Goal: Find specific page/section: Find specific page/section

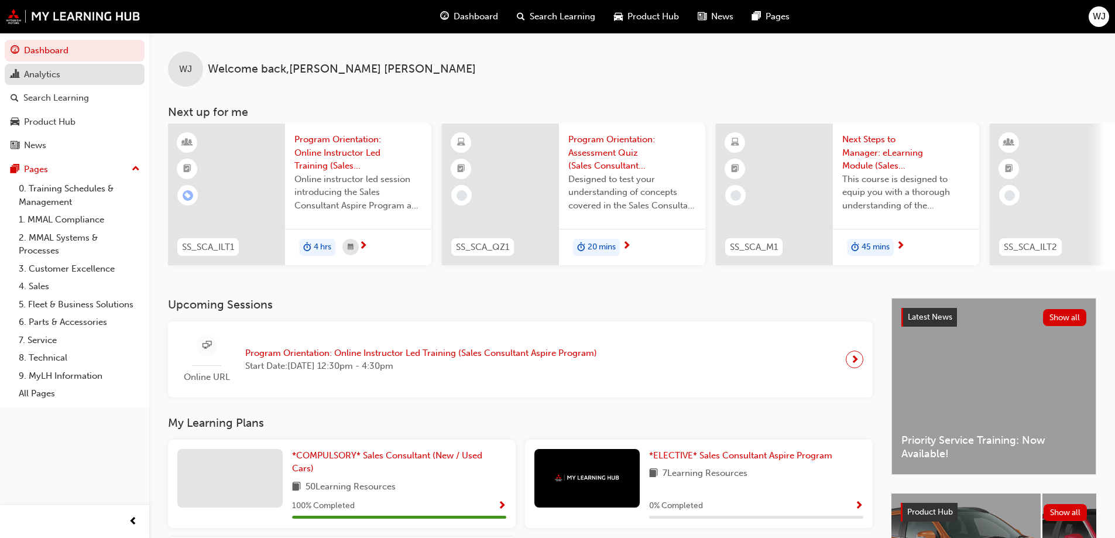
click at [56, 70] on div "Analytics" at bounding box center [42, 74] width 36 height 13
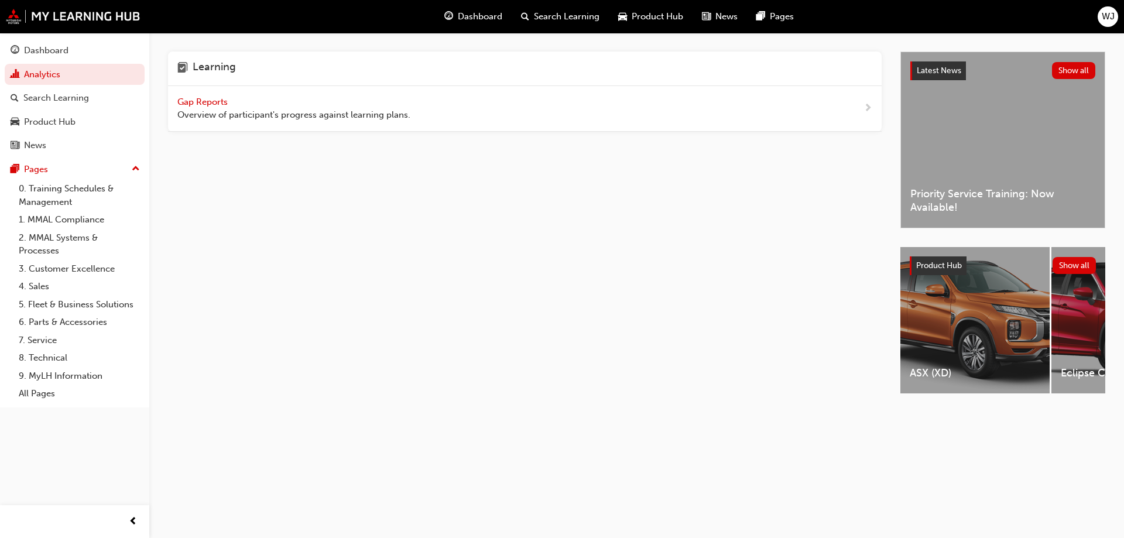
click at [215, 101] on span "Gap Reports" at bounding box center [203, 102] width 53 height 11
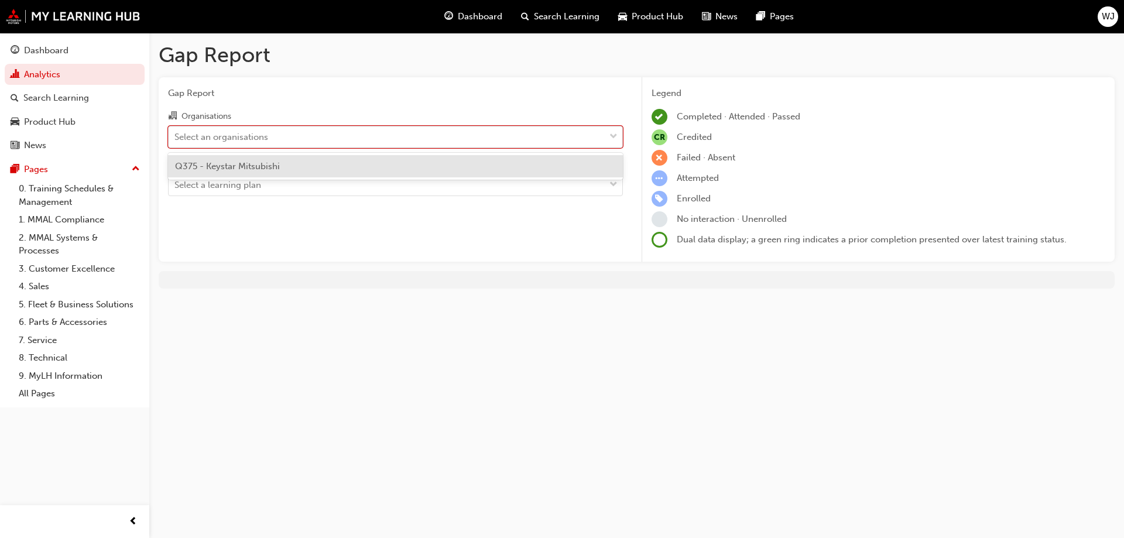
click at [219, 135] on div "Select an organisations" at bounding box center [221, 136] width 94 height 13
click at [176, 135] on input "Organisations option Q375 - Keystar Mitsubishi focused, 1 of 1. 1 result availa…" at bounding box center [174, 136] width 1 height 10
click at [232, 166] on span "Q375 - Keystar Mitsubishi" at bounding box center [227, 166] width 105 height 11
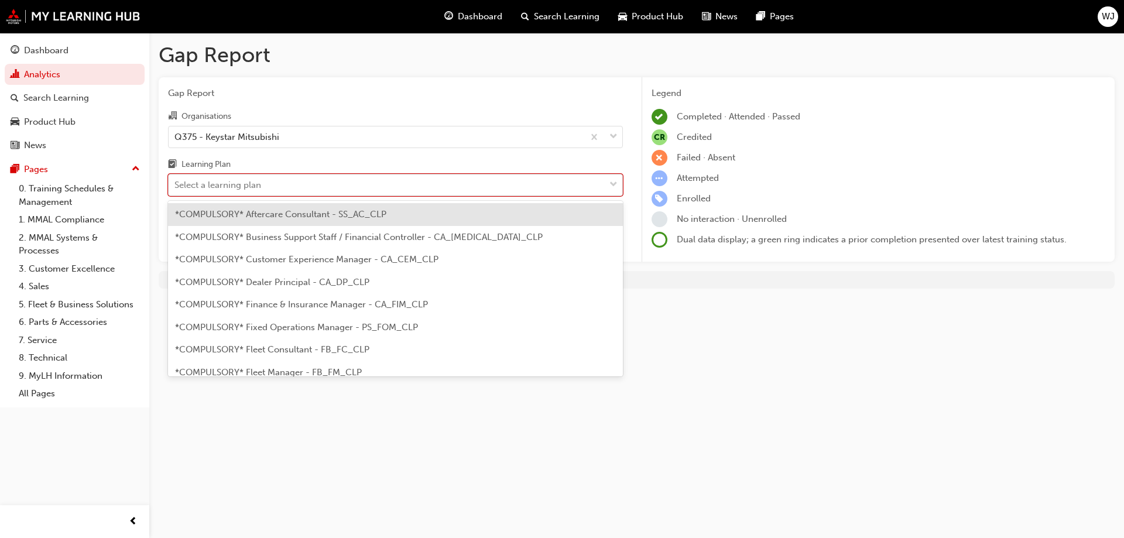
click at [219, 183] on div "Select a learning plan" at bounding box center [217, 185] width 87 height 13
click at [176, 183] on input "Learning Plan option *COMPULSORY* Aftercare Consultant - SS_AC_CLP focused, 1 o…" at bounding box center [174, 185] width 1 height 10
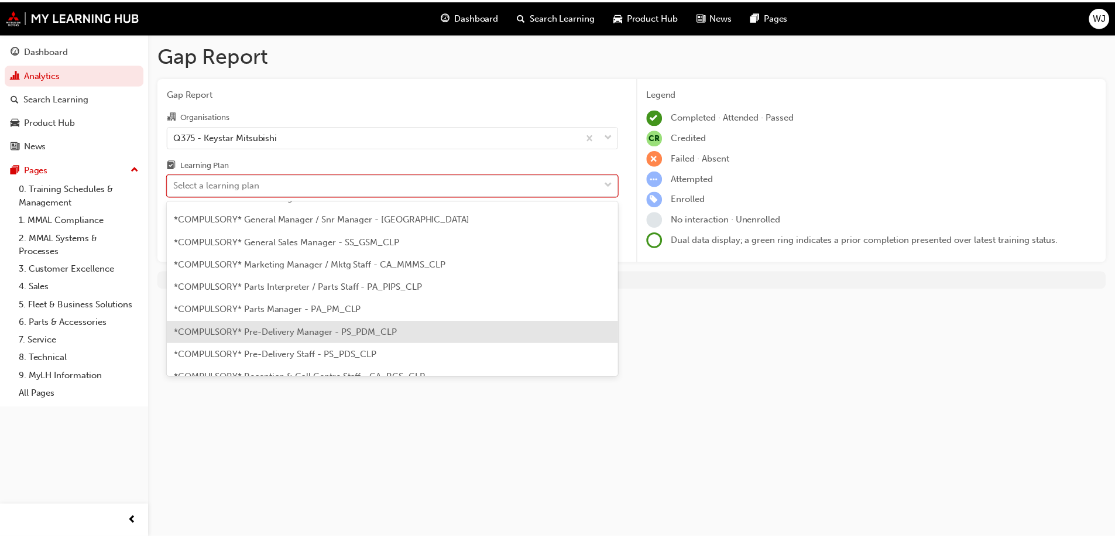
scroll to position [234, 0]
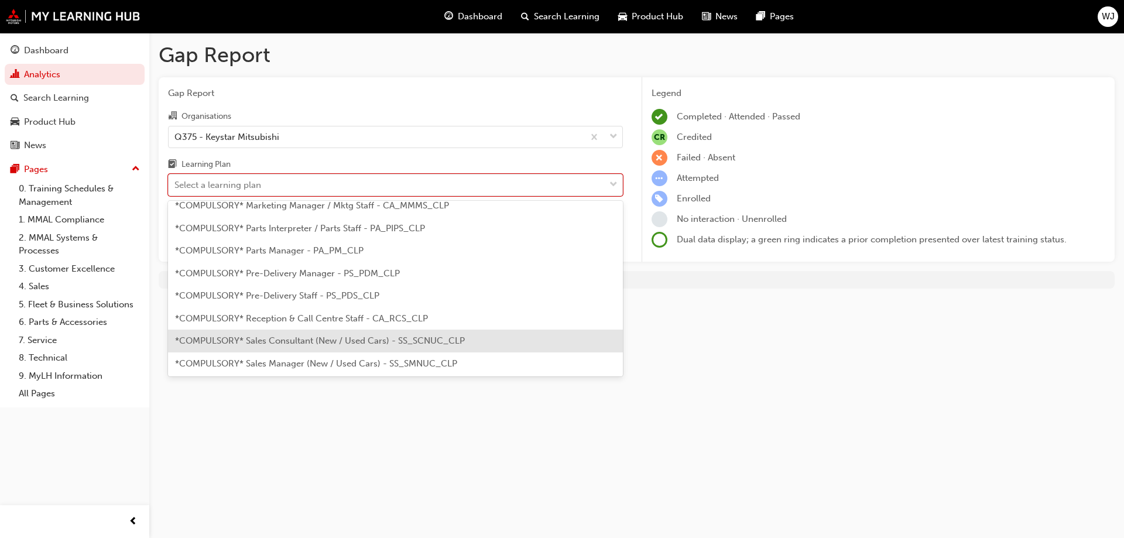
click at [193, 337] on span "*COMPULSORY* Sales Consultant (New / Used Cars) - SS_SCNUC_CLP" at bounding box center [320, 340] width 290 height 11
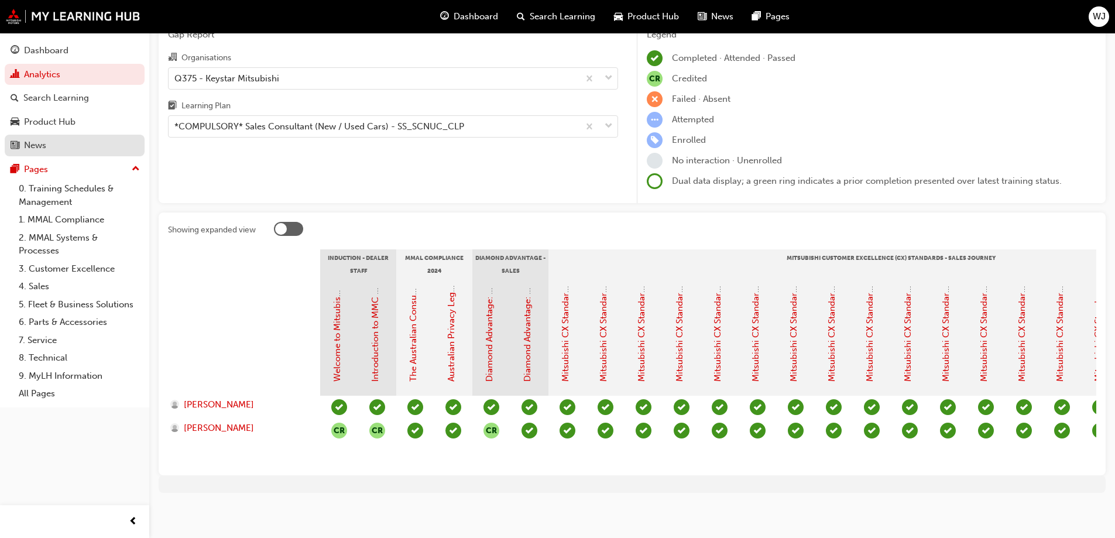
click at [37, 145] on div "News" at bounding box center [35, 145] width 22 height 13
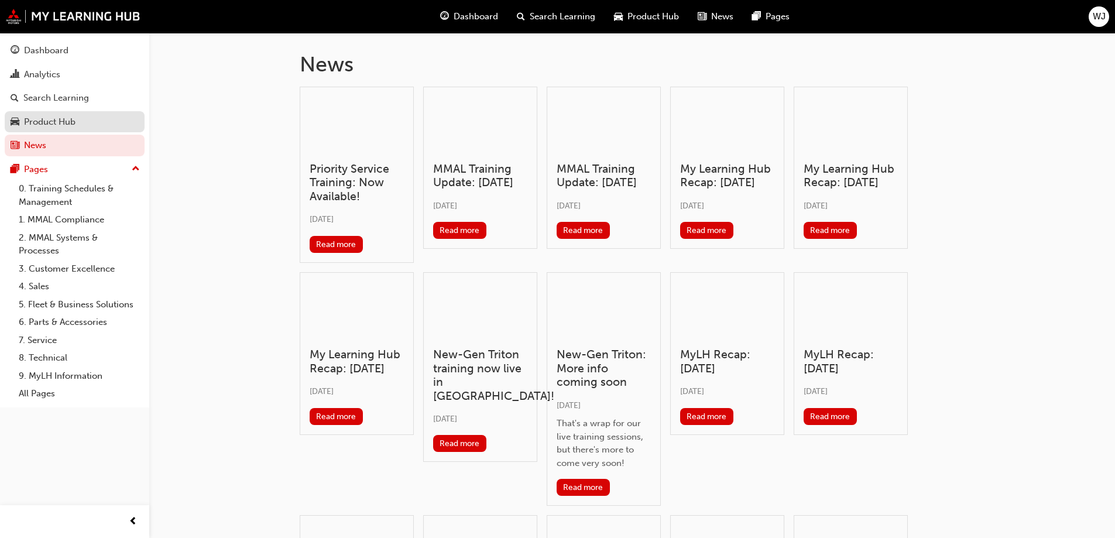
click at [57, 131] on link "Product Hub" at bounding box center [75, 122] width 140 height 22
